Goal: Find specific page/section: Find specific page/section

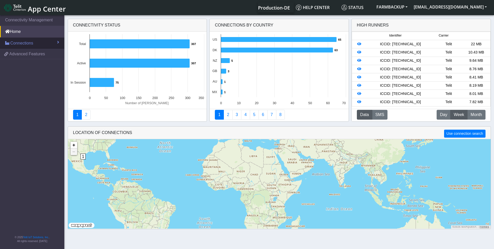
click at [24, 41] on span "Connections" at bounding box center [21, 43] width 23 height 6
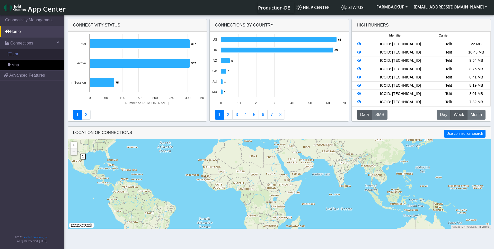
click at [20, 54] on link "List" at bounding box center [32, 54] width 64 height 11
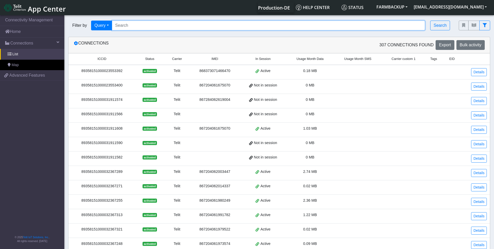
click at [122, 26] on input "Search..." at bounding box center [269, 26] width 314 height 10
paste input "89358151000032368048"
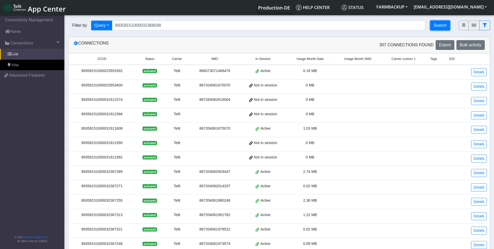
click at [438, 26] on button "Search" at bounding box center [441, 26] width 20 height 10
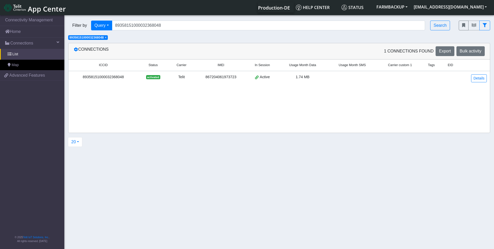
click at [120, 78] on div "89358151000032368048" at bounding box center [104, 77] width 64 height 6
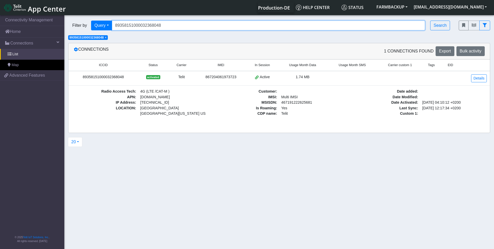
click at [148, 24] on input "89358151000032368048" at bounding box center [269, 26] width 314 height 10
paste input "30"
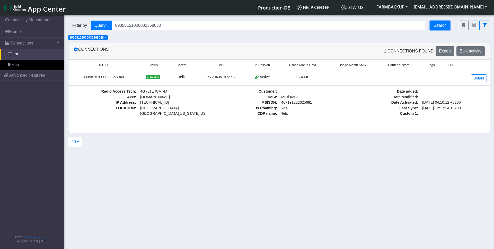
click at [445, 23] on button "Search" at bounding box center [441, 26] width 20 height 10
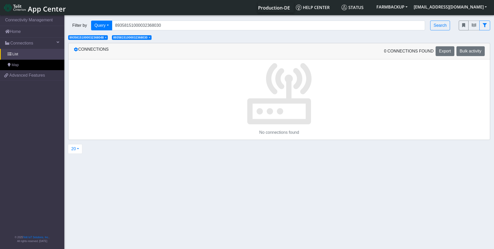
click at [107, 38] on span "×" at bounding box center [106, 38] width 2 height 4
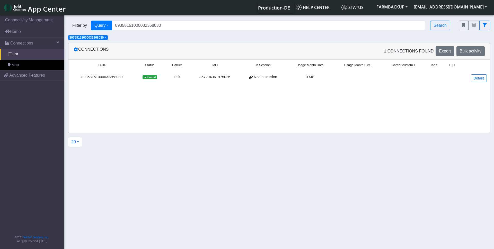
click at [126, 77] on div "89358151000032368030" at bounding box center [102, 77] width 61 height 6
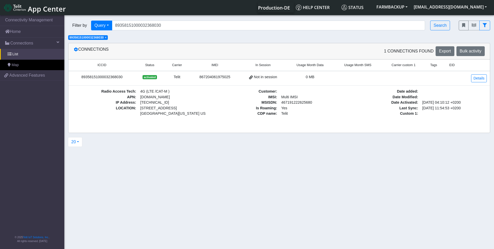
click at [107, 38] on span "×" at bounding box center [106, 38] width 2 height 4
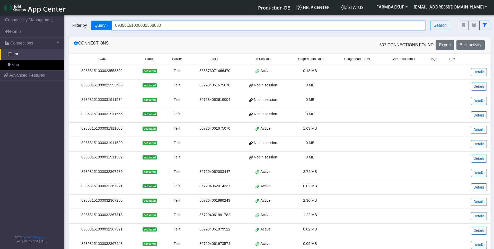
click at [134, 29] on input "89358151000032368030" at bounding box center [269, 26] width 314 height 10
paste input "55"
type input "89358151000032368055"
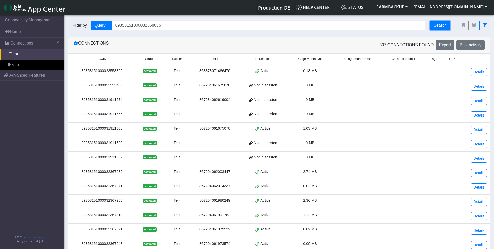
click at [436, 29] on button "Search" at bounding box center [441, 26] width 20 height 10
